Goal: Information Seeking & Learning: Learn about a topic

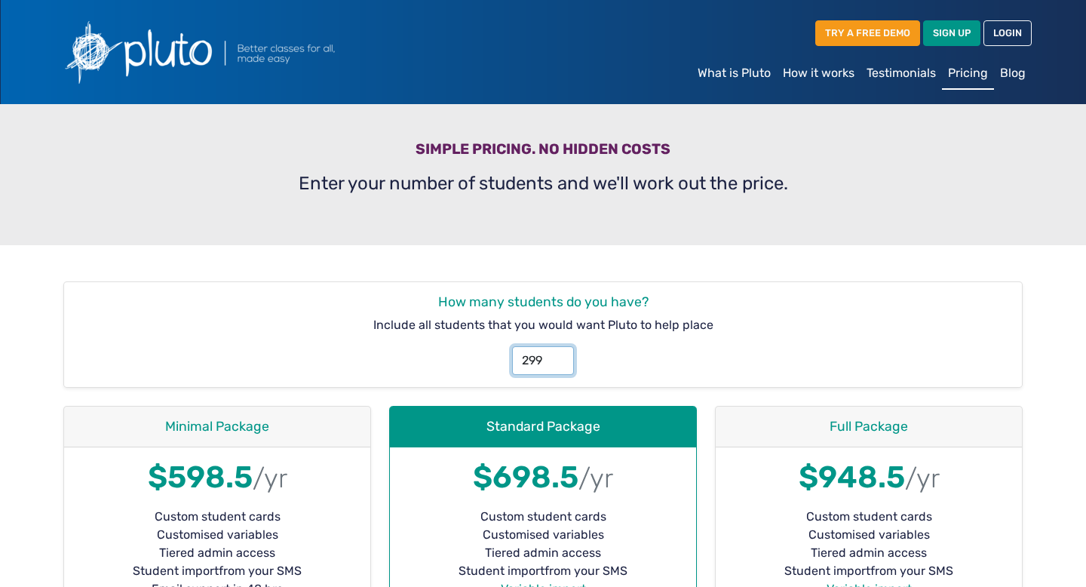
click at [557, 364] on input "299" at bounding box center [542, 360] width 61 height 29
click at [557, 353] on input "300" at bounding box center [542, 360] width 61 height 29
click at [557, 353] on input "301" at bounding box center [542, 360] width 61 height 29
click at [557, 353] on input "302" at bounding box center [542, 360] width 61 height 29
click at [557, 353] on input "303" at bounding box center [542, 360] width 61 height 29
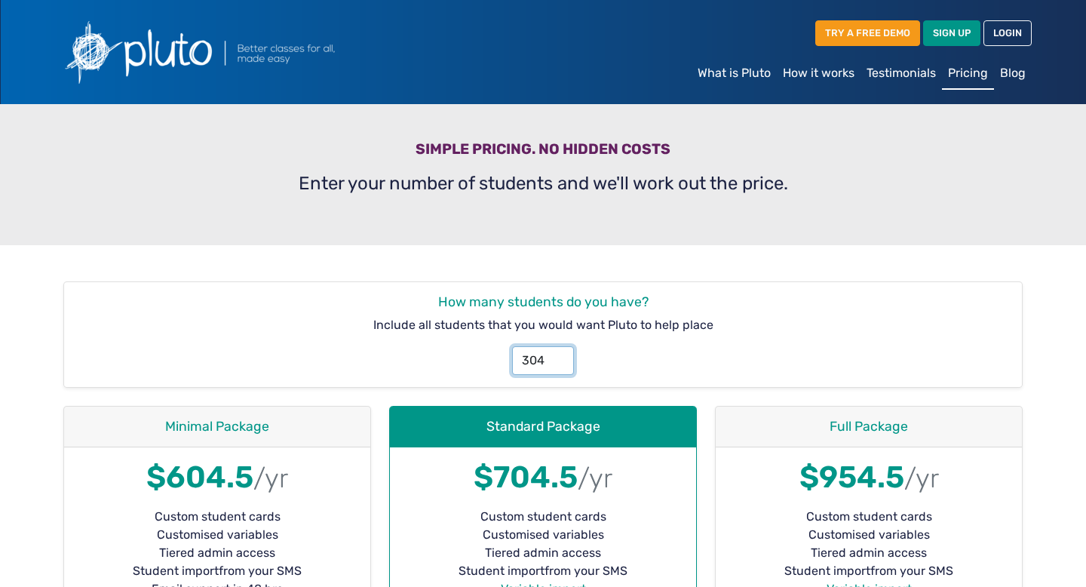
click at [557, 353] on input "304" at bounding box center [542, 360] width 61 height 29
click at [557, 353] on input "409" at bounding box center [542, 360] width 61 height 29
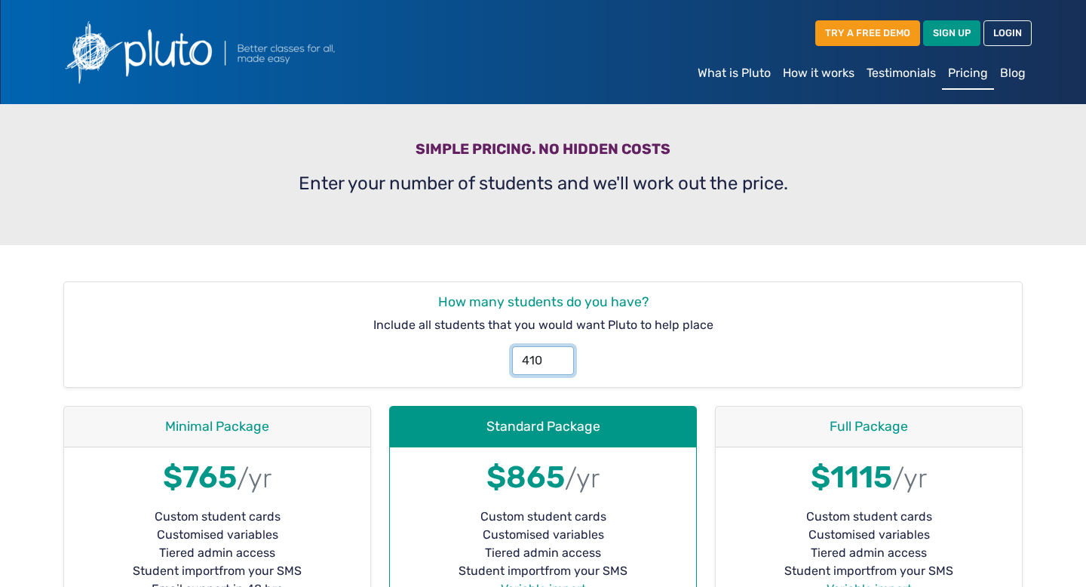
click at [557, 353] on input "410" at bounding box center [542, 360] width 61 height 29
click at [557, 353] on input "411" at bounding box center [542, 360] width 61 height 29
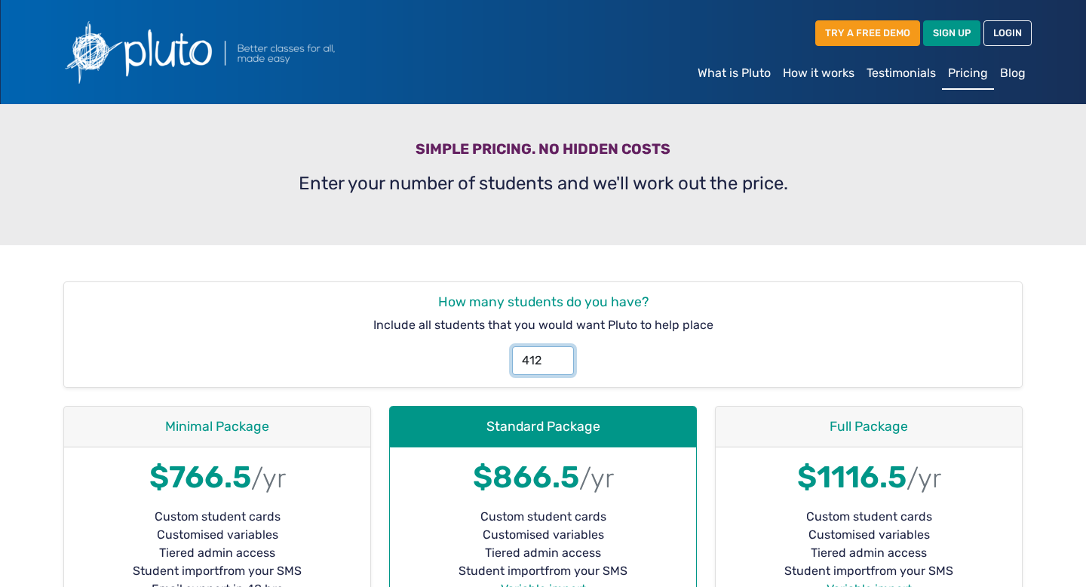
click at [557, 353] on input "412" at bounding box center [542, 360] width 61 height 29
click at [557, 353] on input "413" at bounding box center [542, 360] width 61 height 29
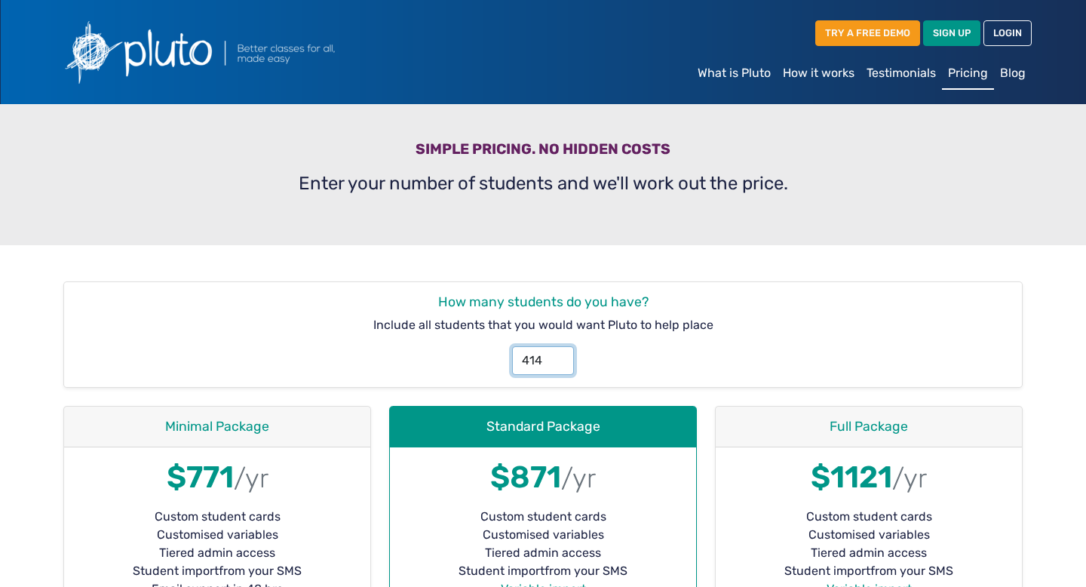
click at [557, 353] on input "414" at bounding box center [542, 360] width 61 height 29
click at [557, 353] on input "415" at bounding box center [542, 360] width 61 height 29
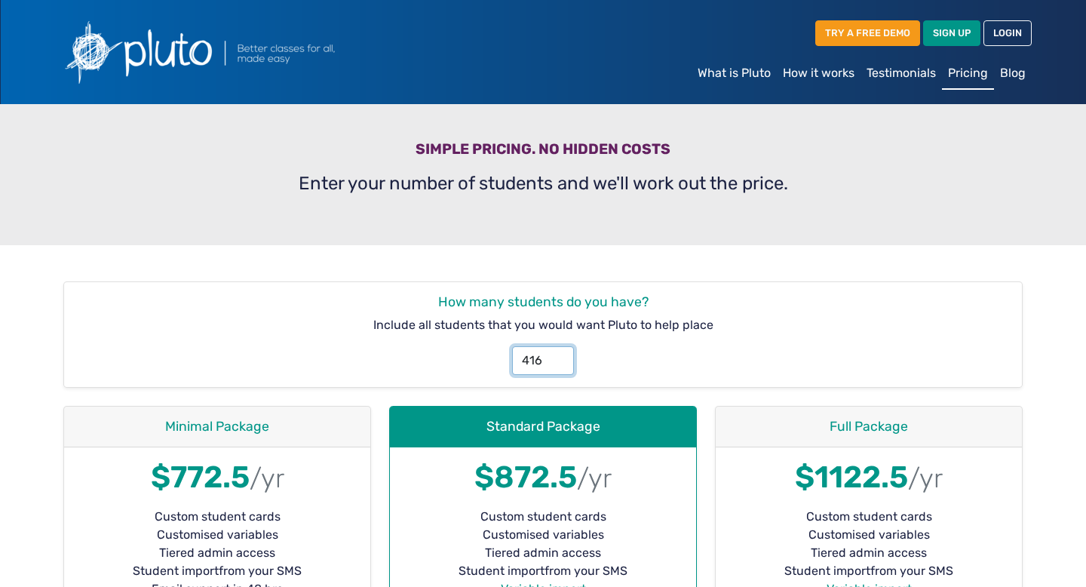
click at [557, 353] on input "416" at bounding box center [542, 360] width 61 height 29
click at [557, 353] on input "417" at bounding box center [542, 360] width 61 height 29
click at [557, 353] on input "418" at bounding box center [542, 360] width 61 height 29
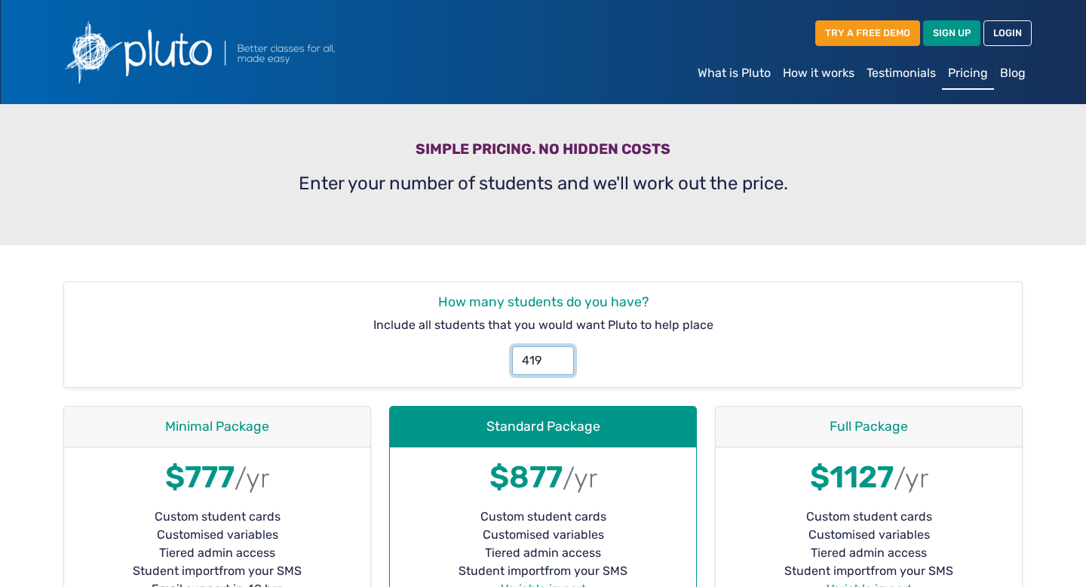
click at [557, 353] on input "419" at bounding box center [542, 360] width 61 height 29
type input "420"
click at [557, 353] on input "420" at bounding box center [542, 360] width 61 height 29
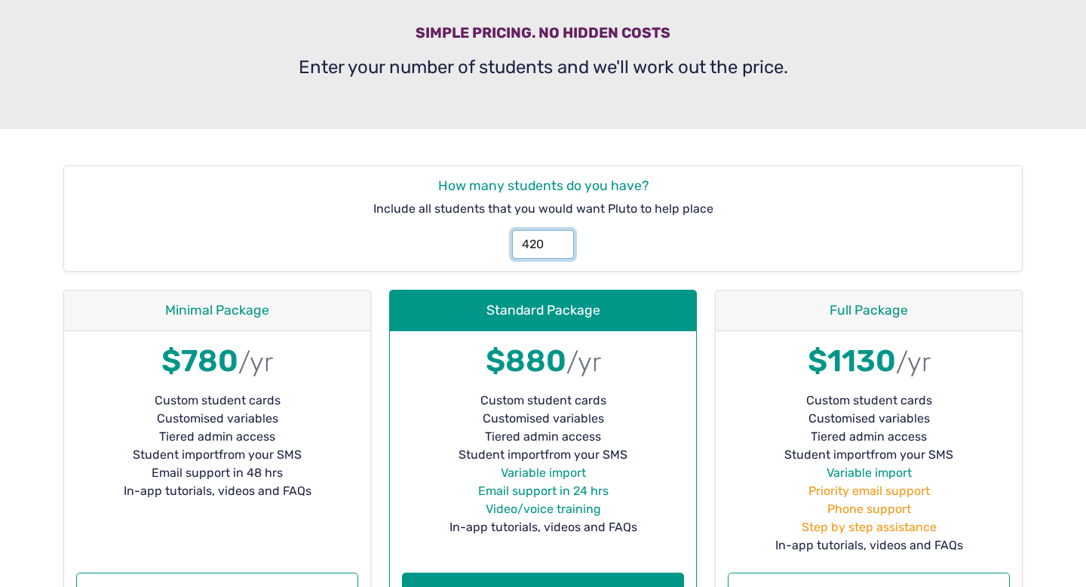
scroll to position [119, 0]
